Goal: Information Seeking & Learning: Learn about a topic

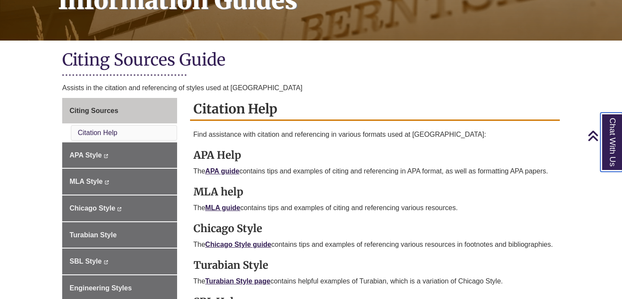
scroll to position [157, 0]
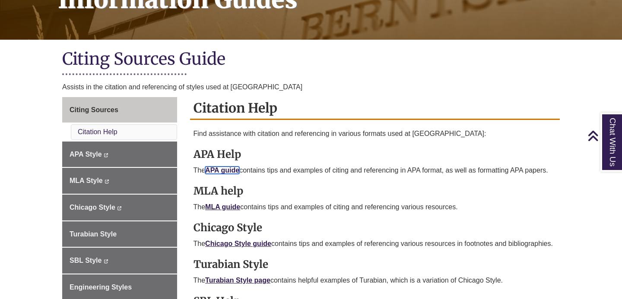
click at [225, 170] on link "APA guide" at bounding box center [222, 170] width 34 height 7
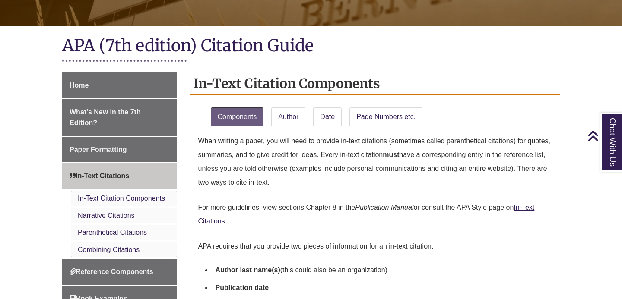
scroll to position [171, 0]
click at [294, 118] on link "Author" at bounding box center [288, 116] width 34 height 19
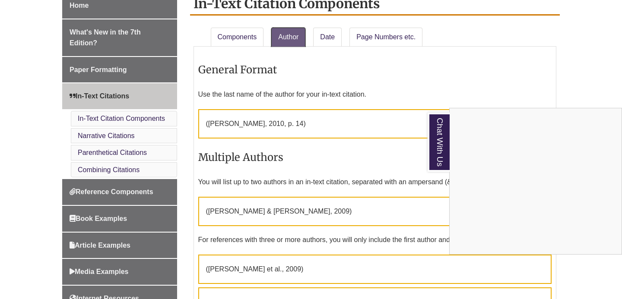
scroll to position [249, 0]
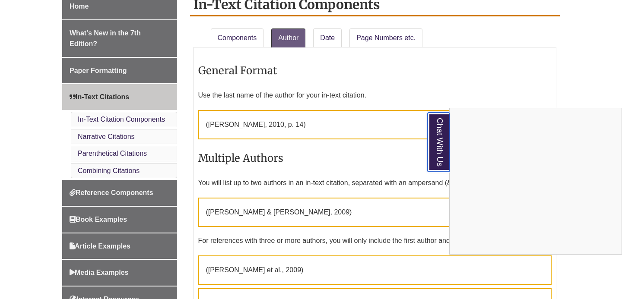
click at [432, 142] on link "Chat With Us" at bounding box center [438, 142] width 22 height 59
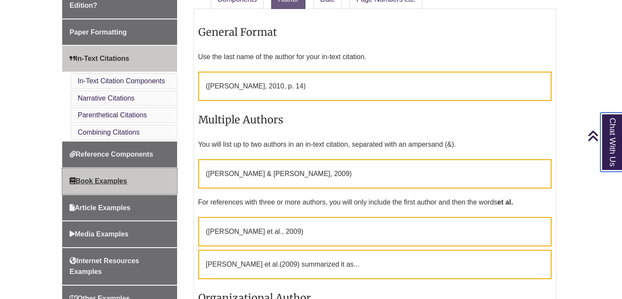
scroll to position [297, 0]
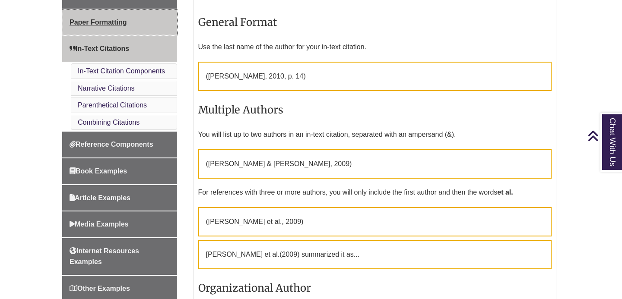
click at [140, 21] on link "Paper Formatting" at bounding box center [119, 22] width 115 height 26
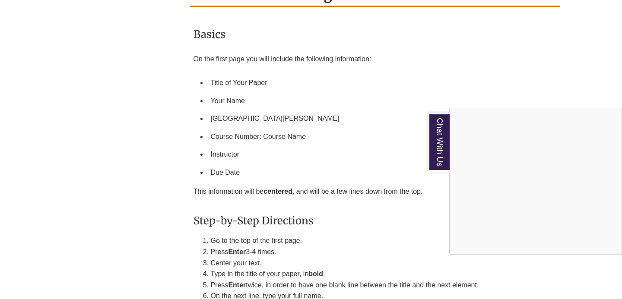
scroll to position [1693, 0]
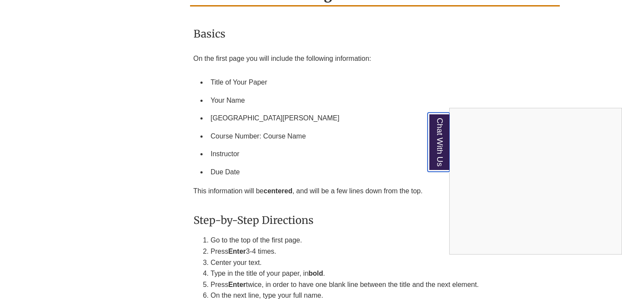
click at [434, 138] on link "Chat With Us" at bounding box center [438, 142] width 22 height 59
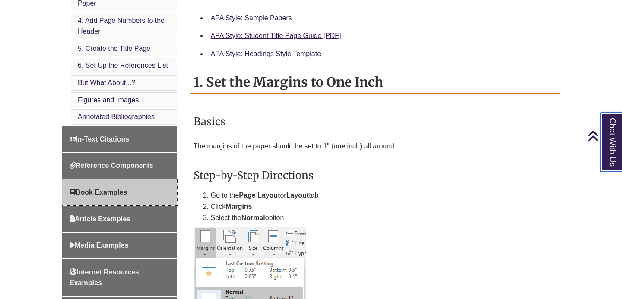
scroll to position [423, 0]
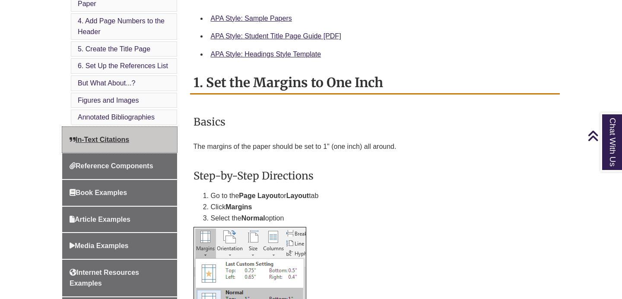
click at [147, 143] on link "In-Text Citations" at bounding box center [119, 140] width 115 height 26
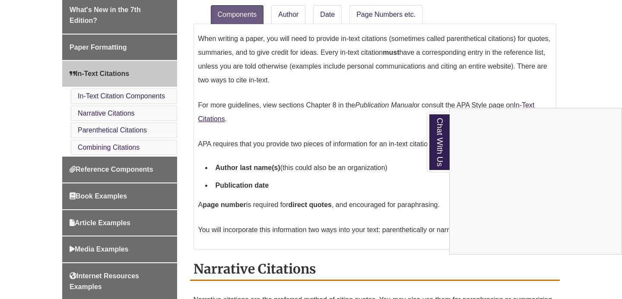
scroll to position [270, 0]
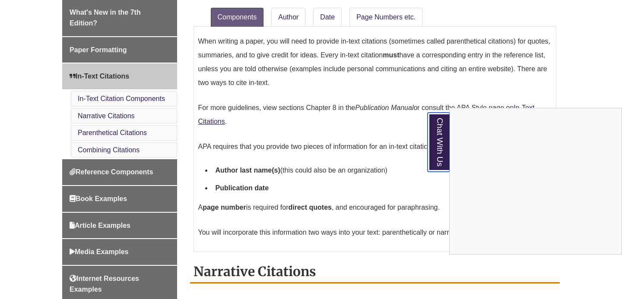
click at [432, 152] on link "Chat With Us" at bounding box center [438, 142] width 22 height 59
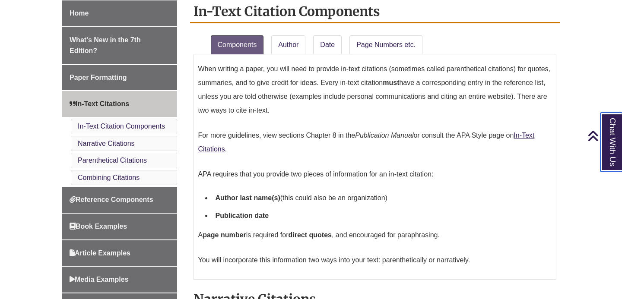
scroll to position [248, 0]
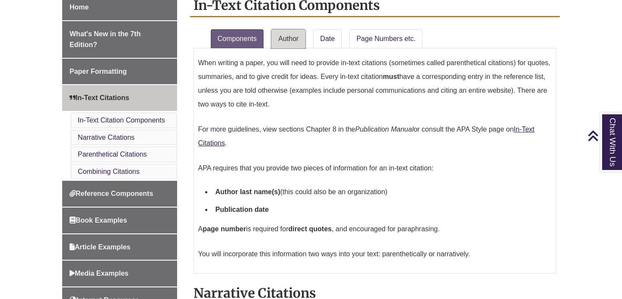
click at [297, 42] on link "Author" at bounding box center [288, 38] width 34 height 19
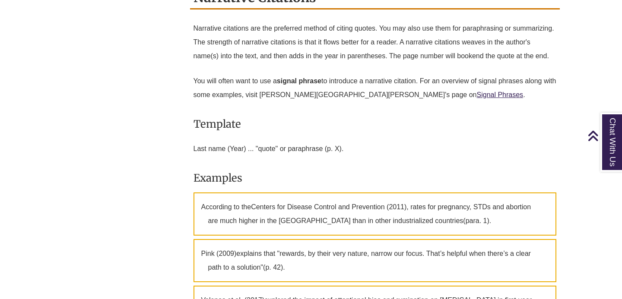
scroll to position [1050, 0]
